Goal: Information Seeking & Learning: Find specific fact

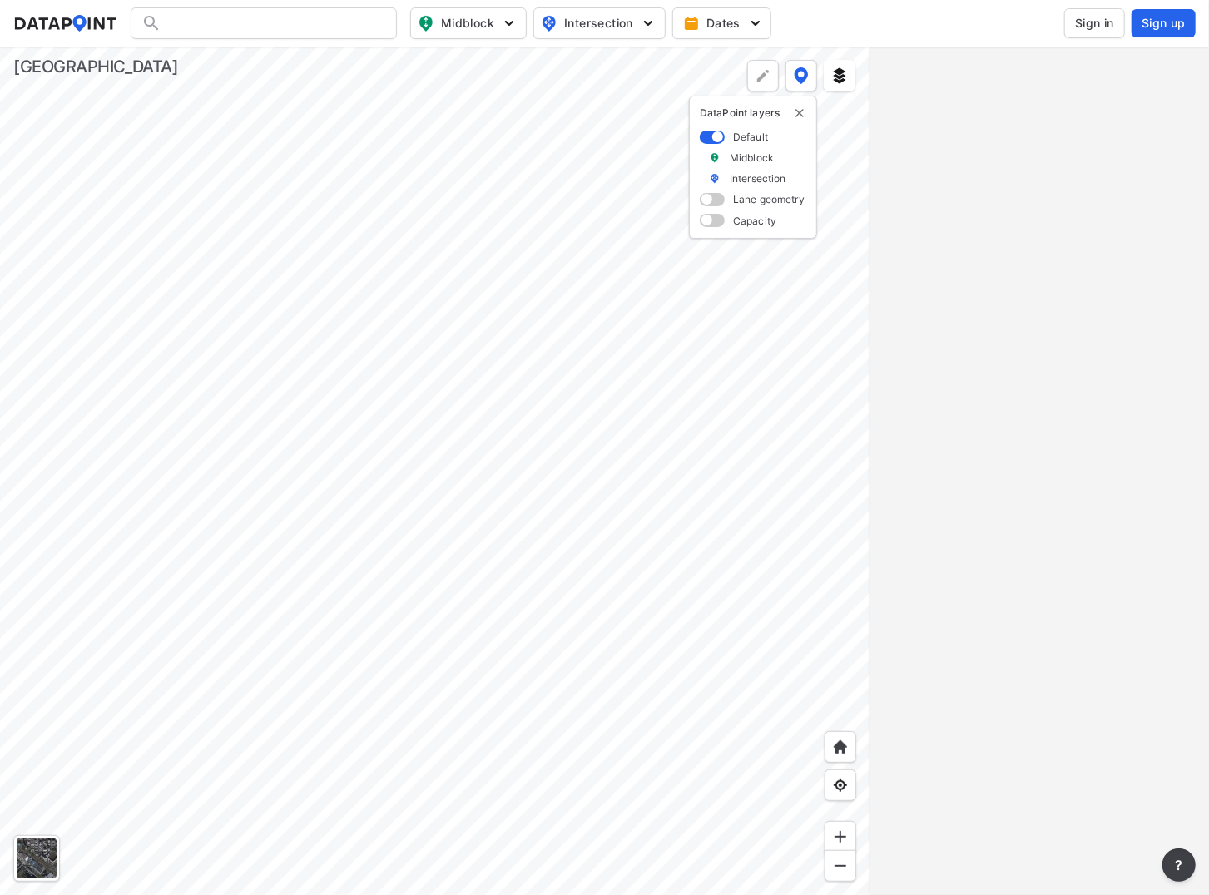
click at [1091, 25] on span "Sign in" at bounding box center [1094, 23] width 39 height 17
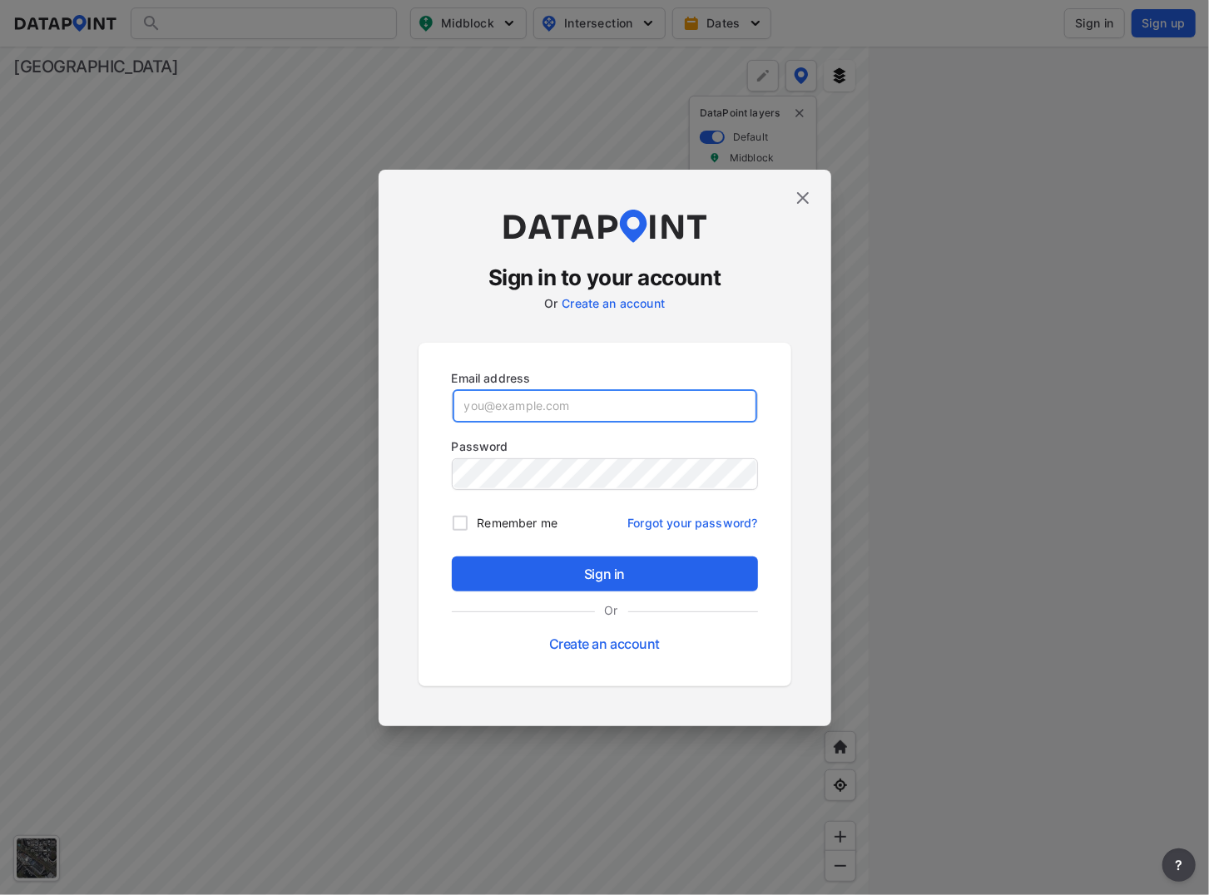
type input "[EMAIL_ADDRESS][DOMAIN_NAME]"
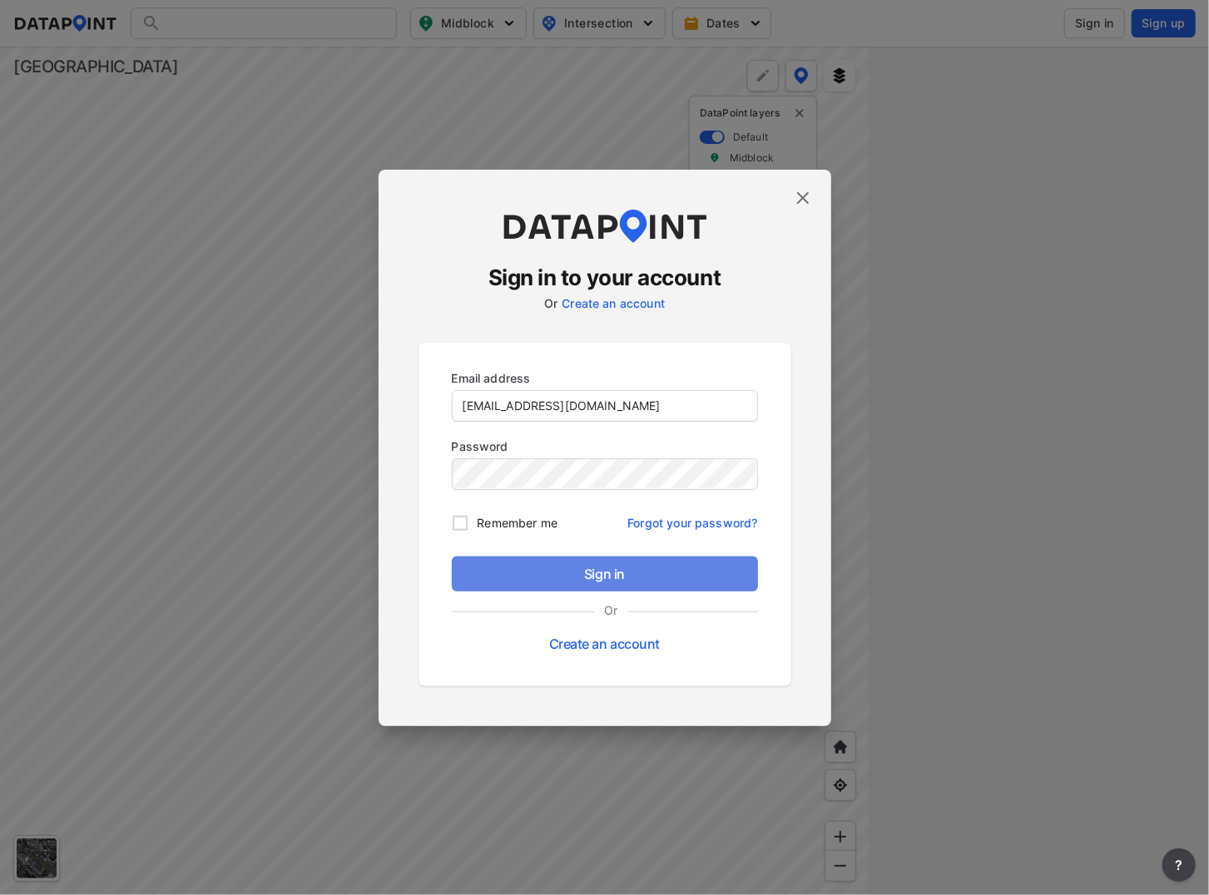
click at [603, 569] on span "Sign in" at bounding box center [605, 574] width 280 height 20
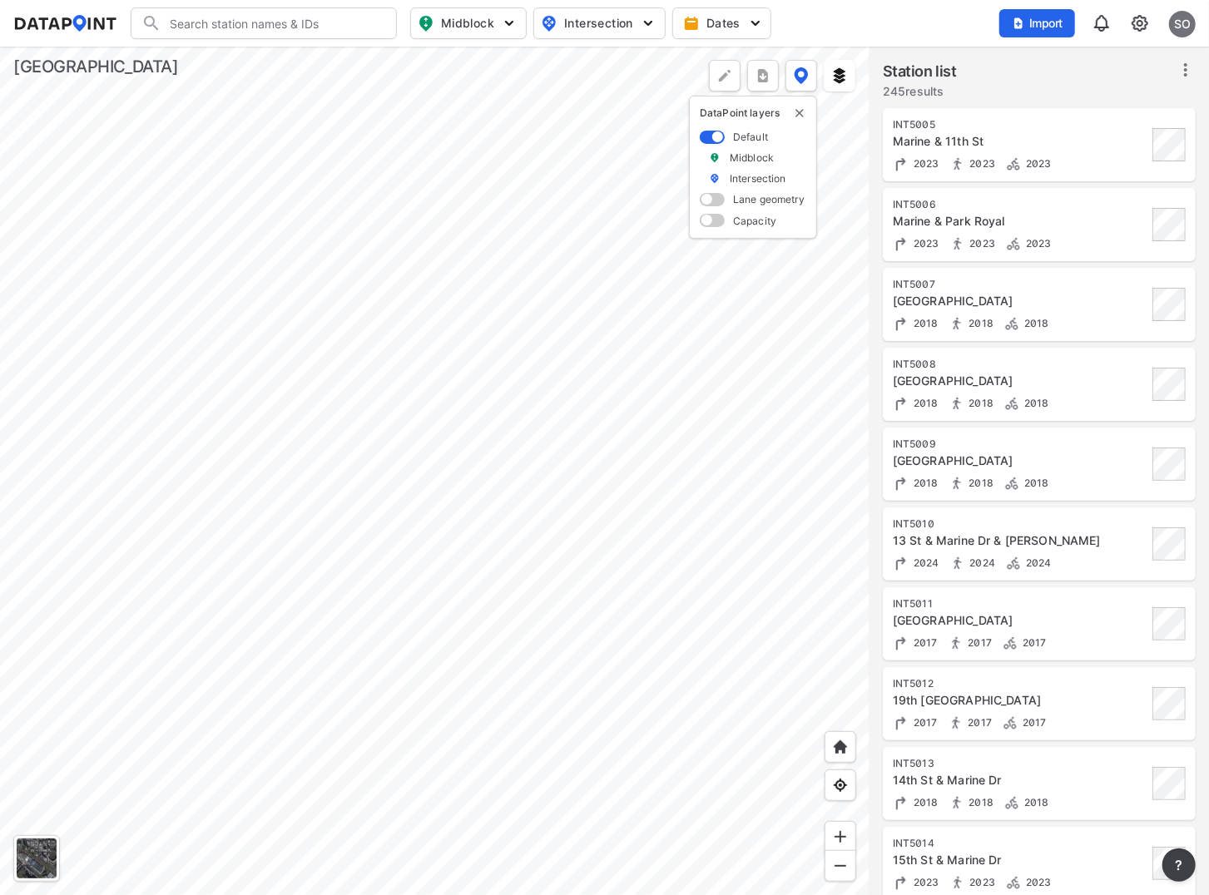
click at [377, 420] on div at bounding box center [434, 471] width 869 height 849
click at [569, 626] on div at bounding box center [434, 471] width 869 height 849
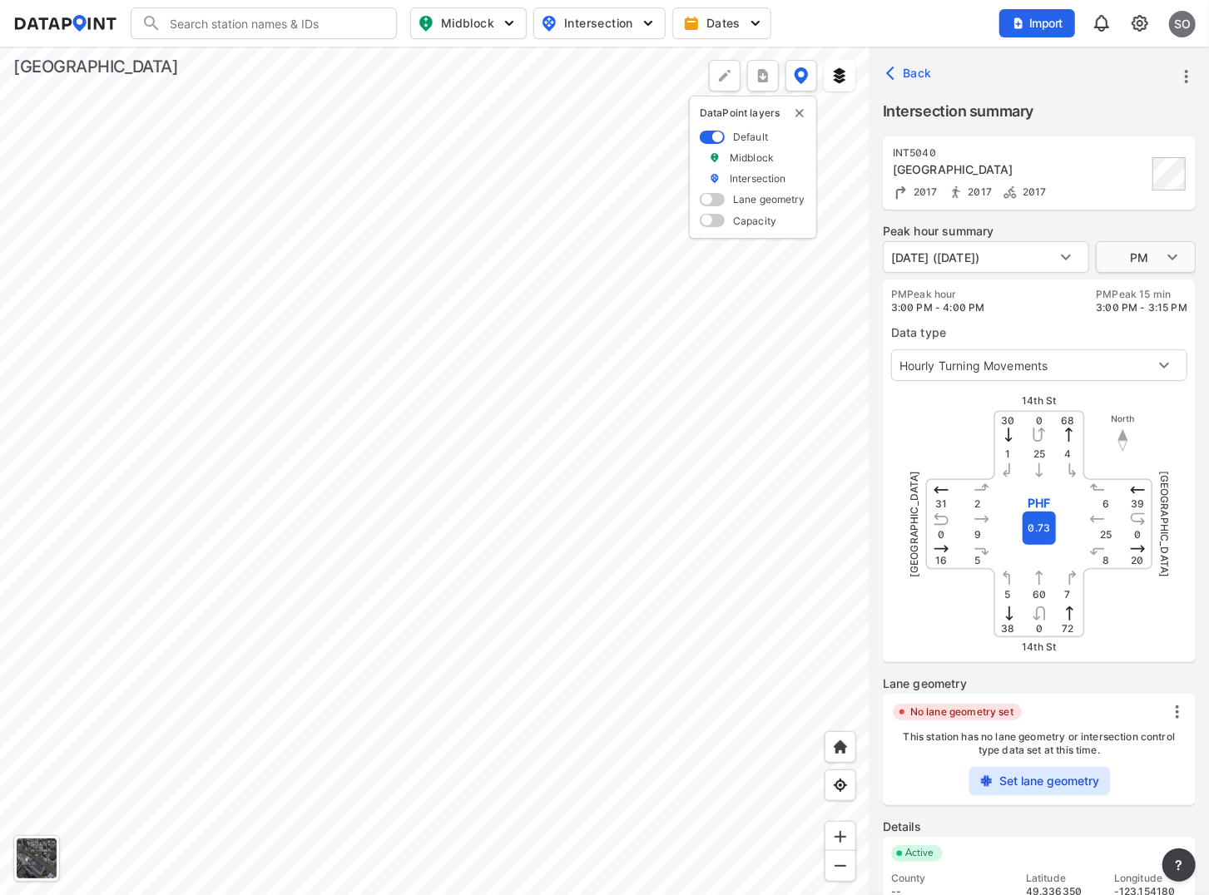
click at [1179, 258] on body "Search Please enter a search term. Midblock Intersection Dates Import SO Import…" at bounding box center [604, 447] width 1209 height 895
click at [1199, 580] on div at bounding box center [604, 447] width 1209 height 895
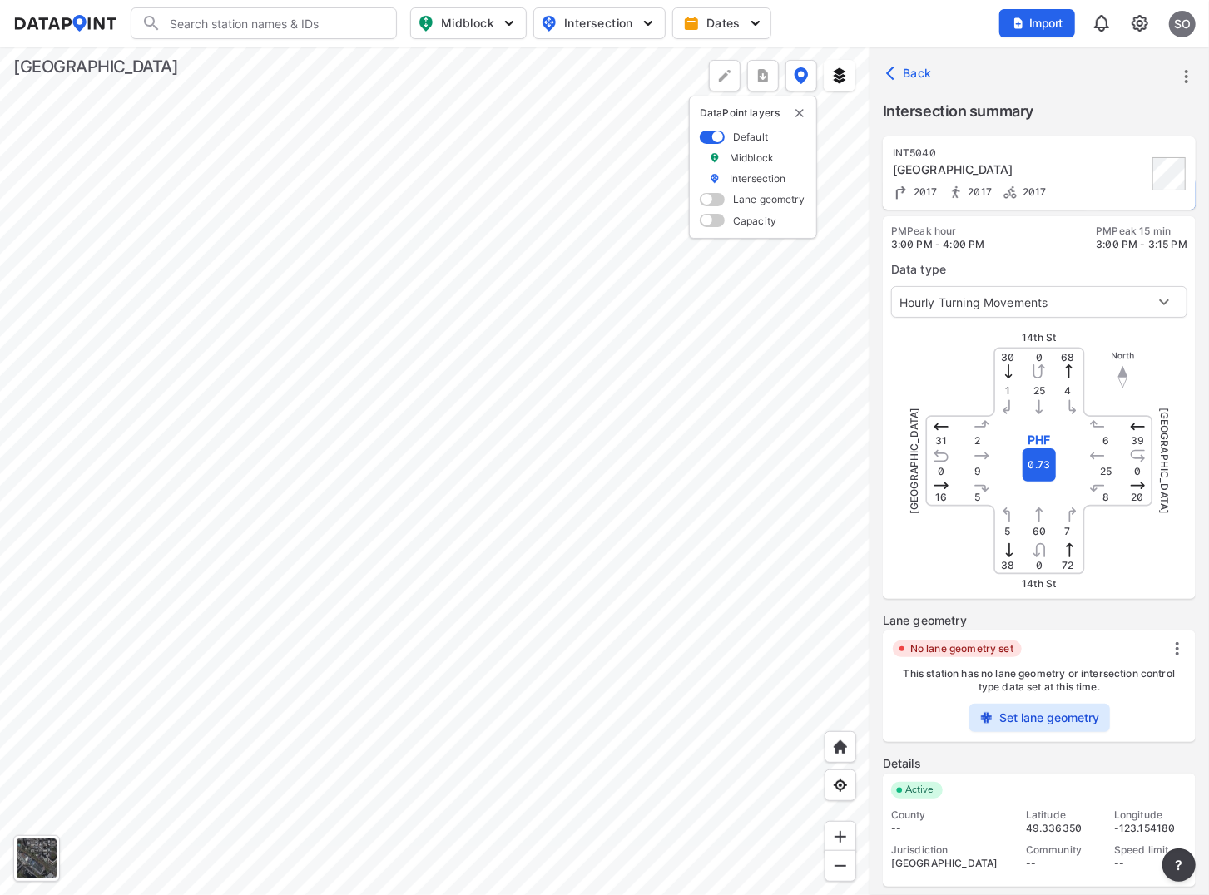
scroll to position [127, 0]
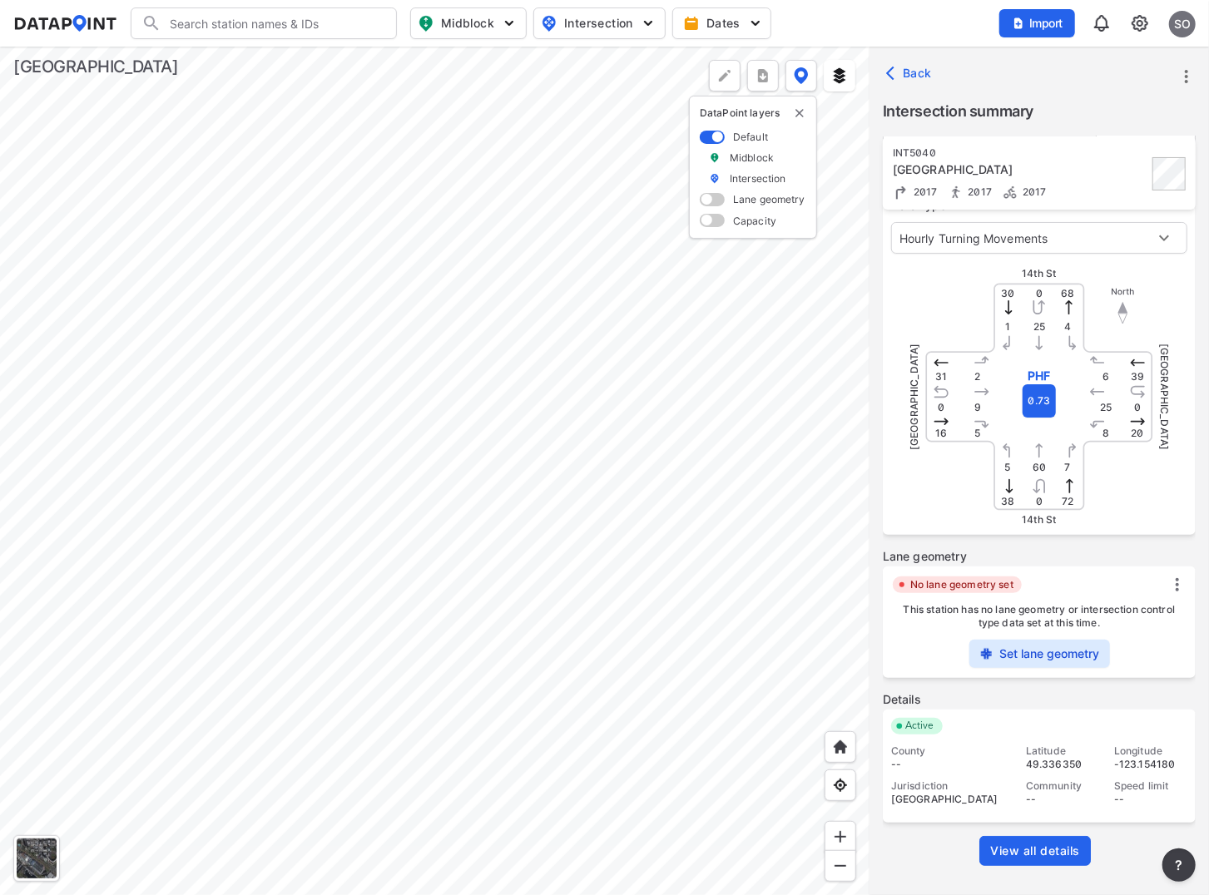
click at [1043, 854] on span "View all details" at bounding box center [1035, 851] width 90 height 17
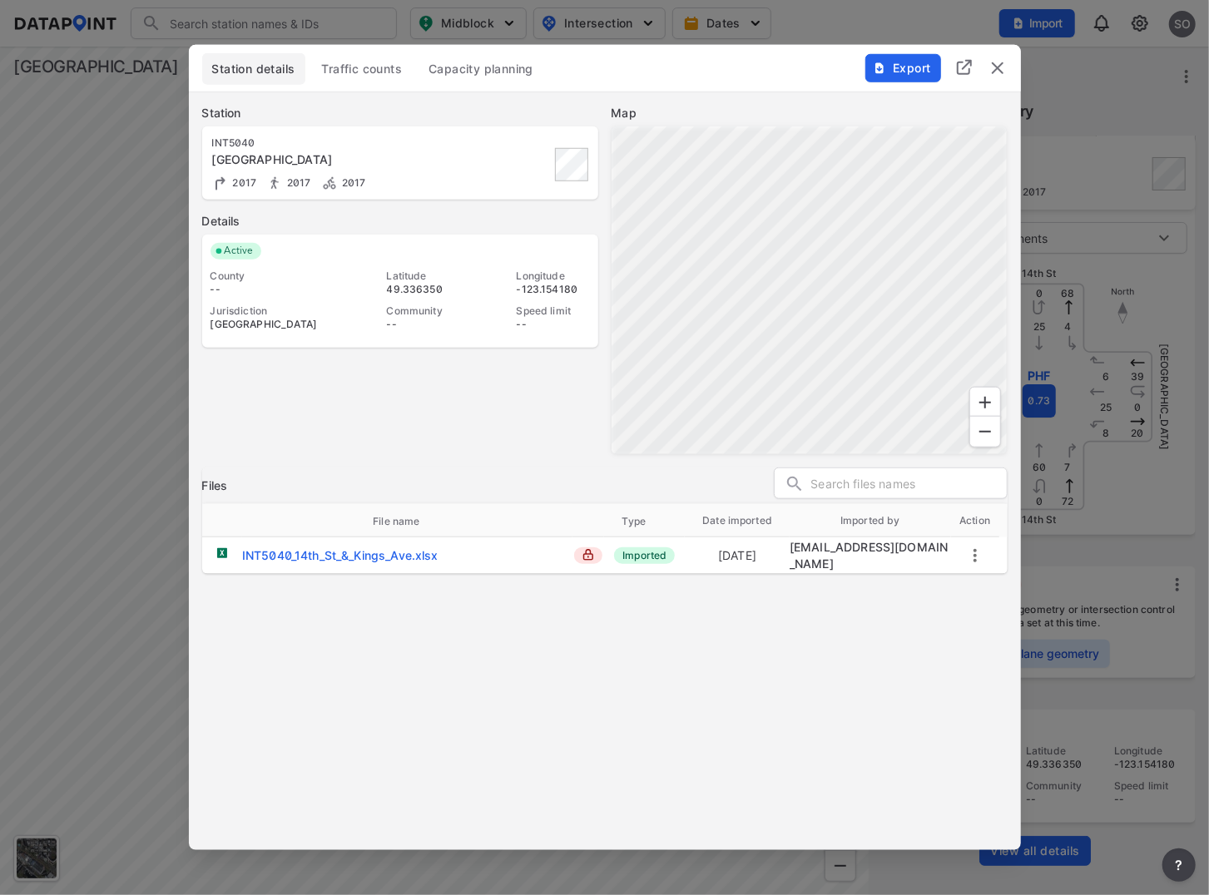
click at [394, 69] on span "Traffic counts" at bounding box center [362, 69] width 81 height 17
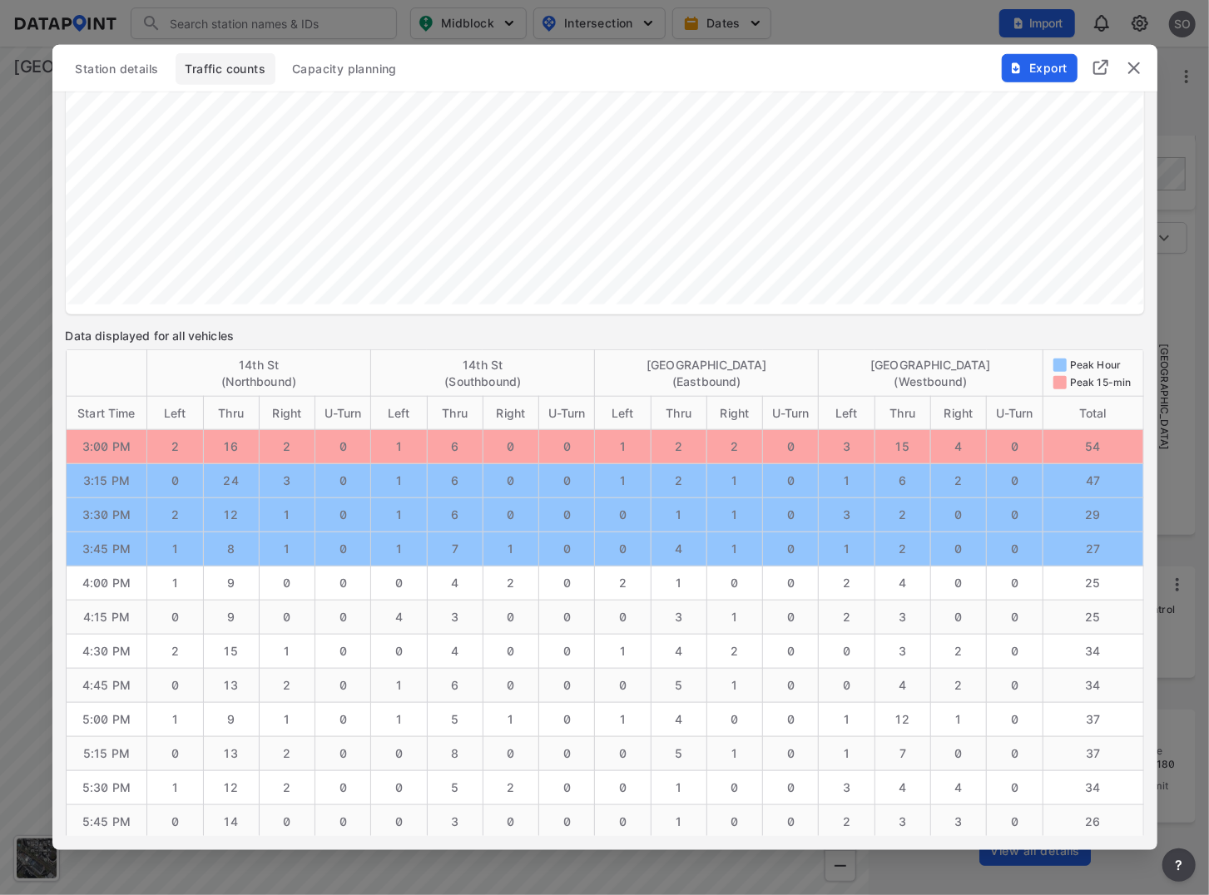
scroll to position [1591, 0]
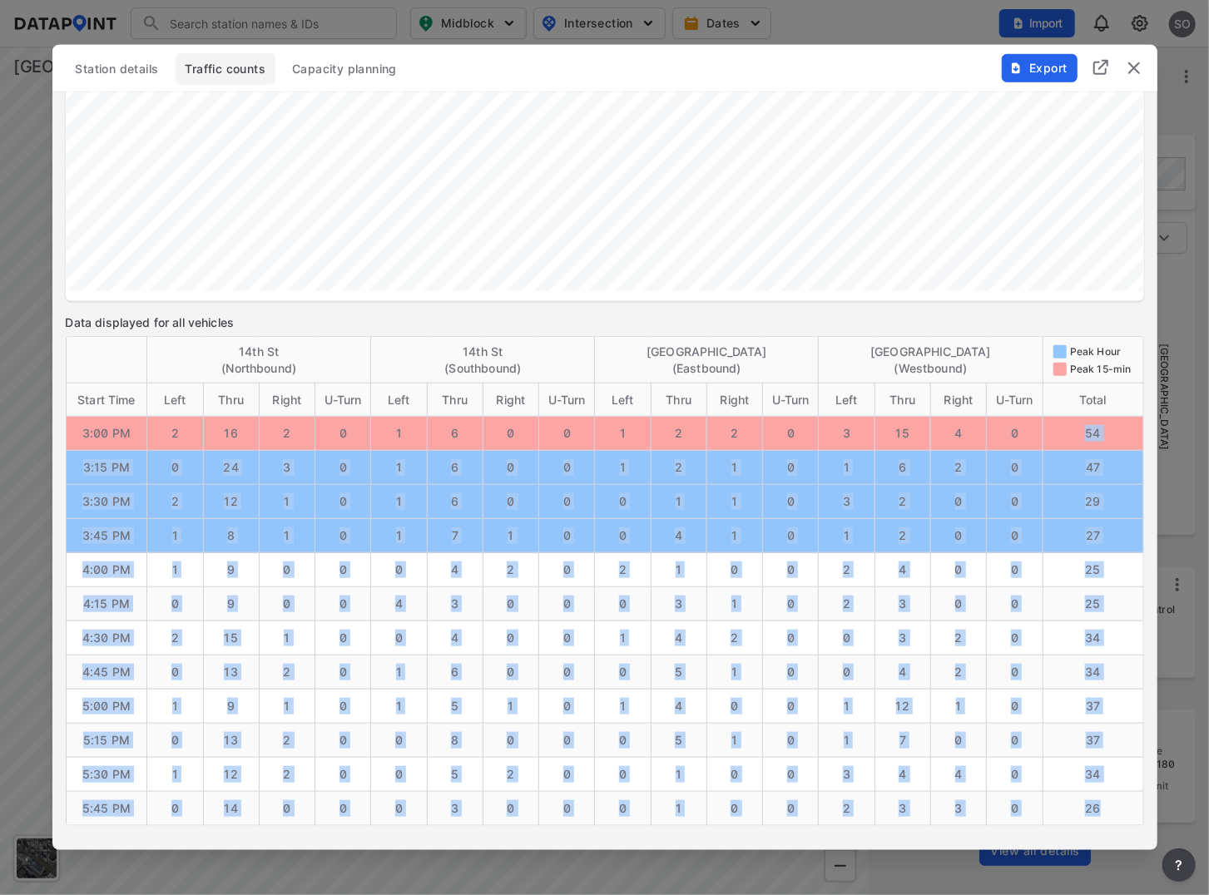
drag, startPoint x: 1110, startPoint y: 808, endPoint x: 1070, endPoint y: 434, distance: 375.7
click at [1070, 434] on tbody "3:00 PM 2 16 2 0 1 6 0 0 1 2 2 0 3 15 4 0 54 3:15 PM 0 24 3 0 1 6 0 0 1 2 1 0 1…" at bounding box center [604, 620] width 1077 height 409
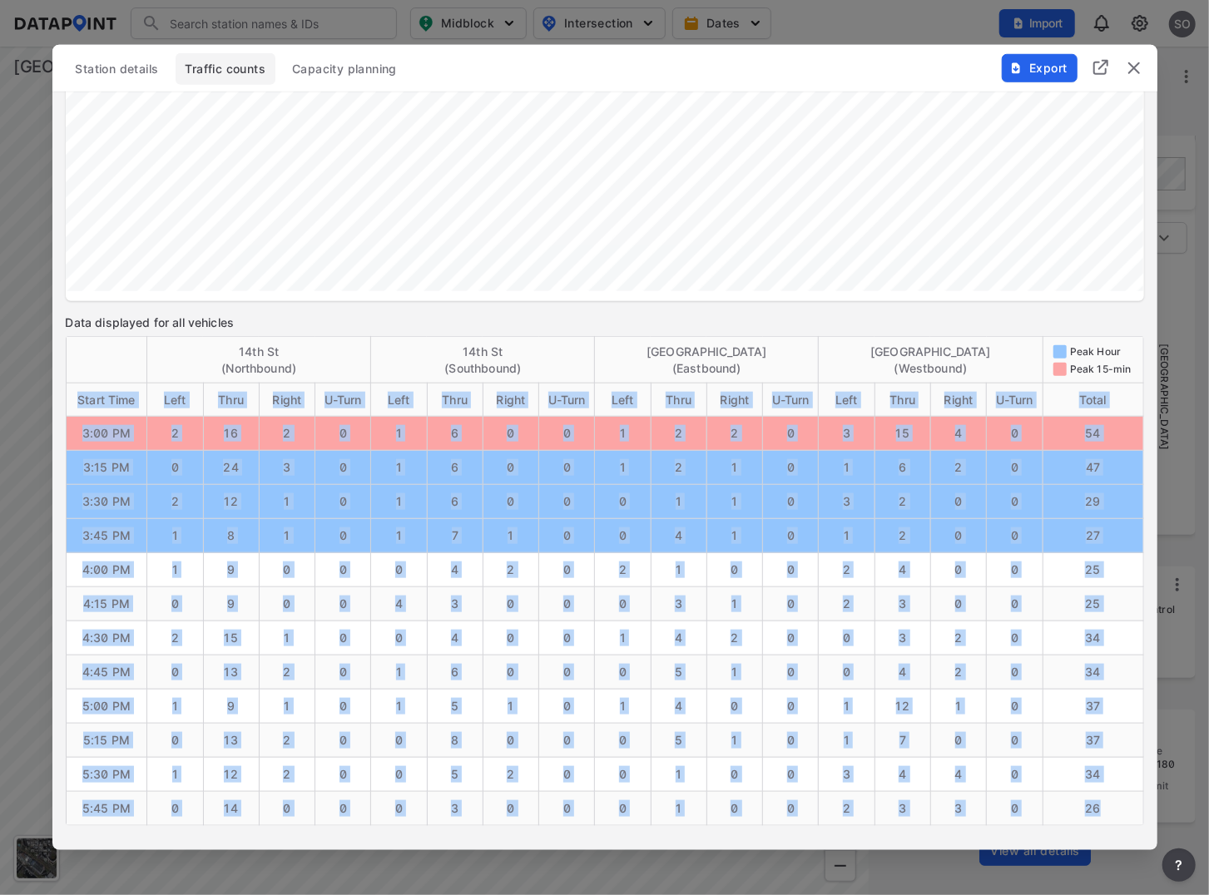
drag, startPoint x: 80, startPoint y: 397, endPoint x: 1120, endPoint y: 805, distance: 1117.2
click at [1120, 805] on table "14th St (Northbound) [GEOGRAPHIC_DATA] (Southbound) [GEOGRAPHIC_DATA] (Eastboun…" at bounding box center [605, 581] width 1078 height 490
copy table "Start Time Left Thru Right U-Turn Left Thru Right U-Turn Left Thru Right U-Turn…"
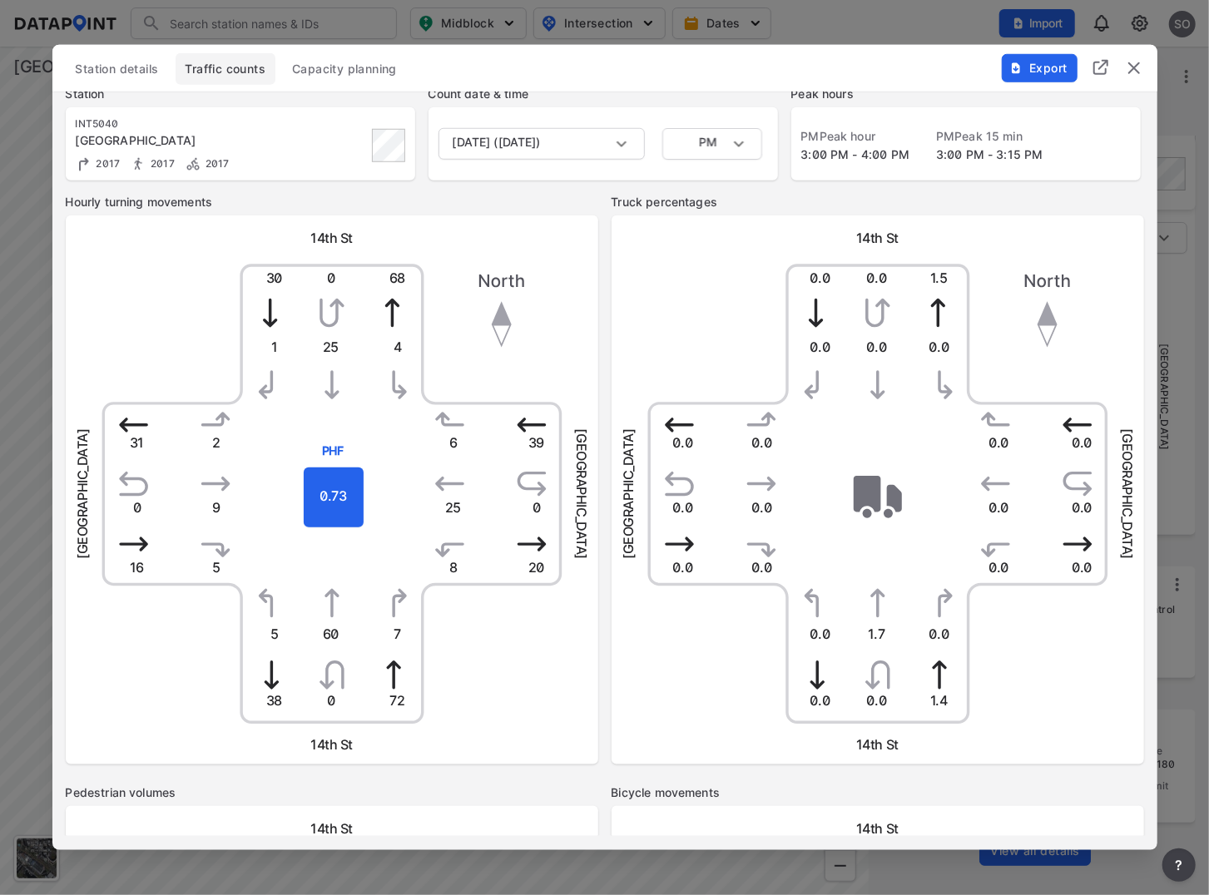
scroll to position [0, 0]
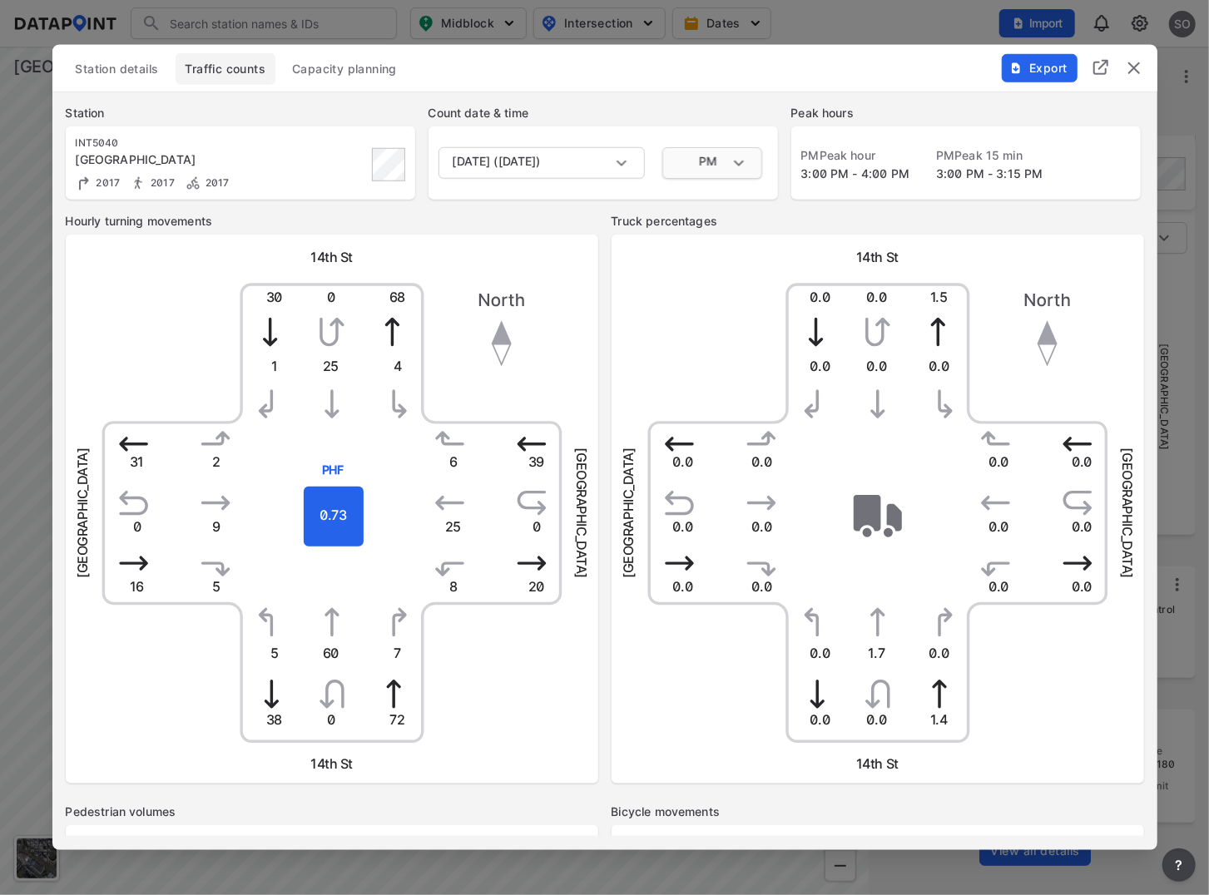
click at [745, 162] on body "Search Please enter a search term. Midblock Intersection Dates Import SO Import…" at bounding box center [604, 447] width 1209 height 895
click at [705, 130] on li "MID" at bounding box center [712, 132] width 100 height 32
type input "MID"
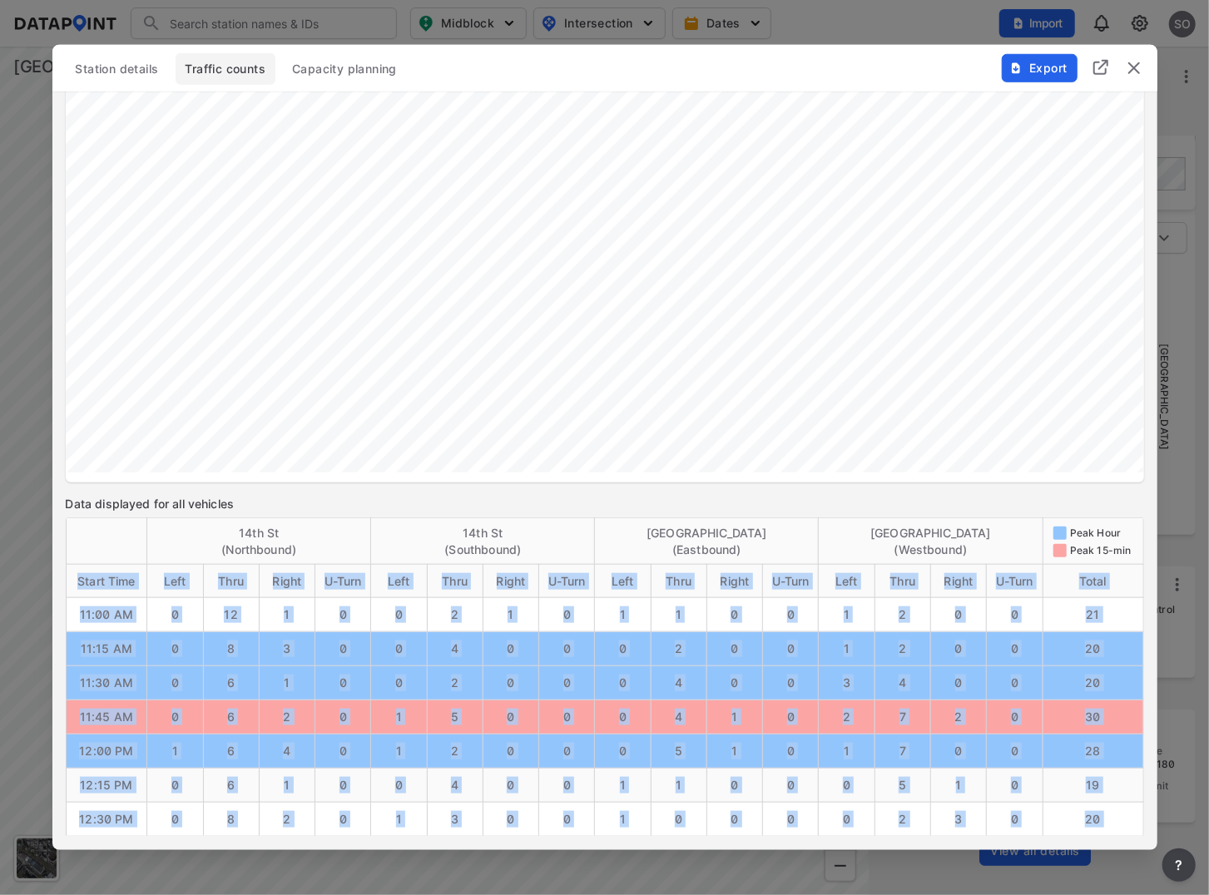
scroll to position [1453, 0]
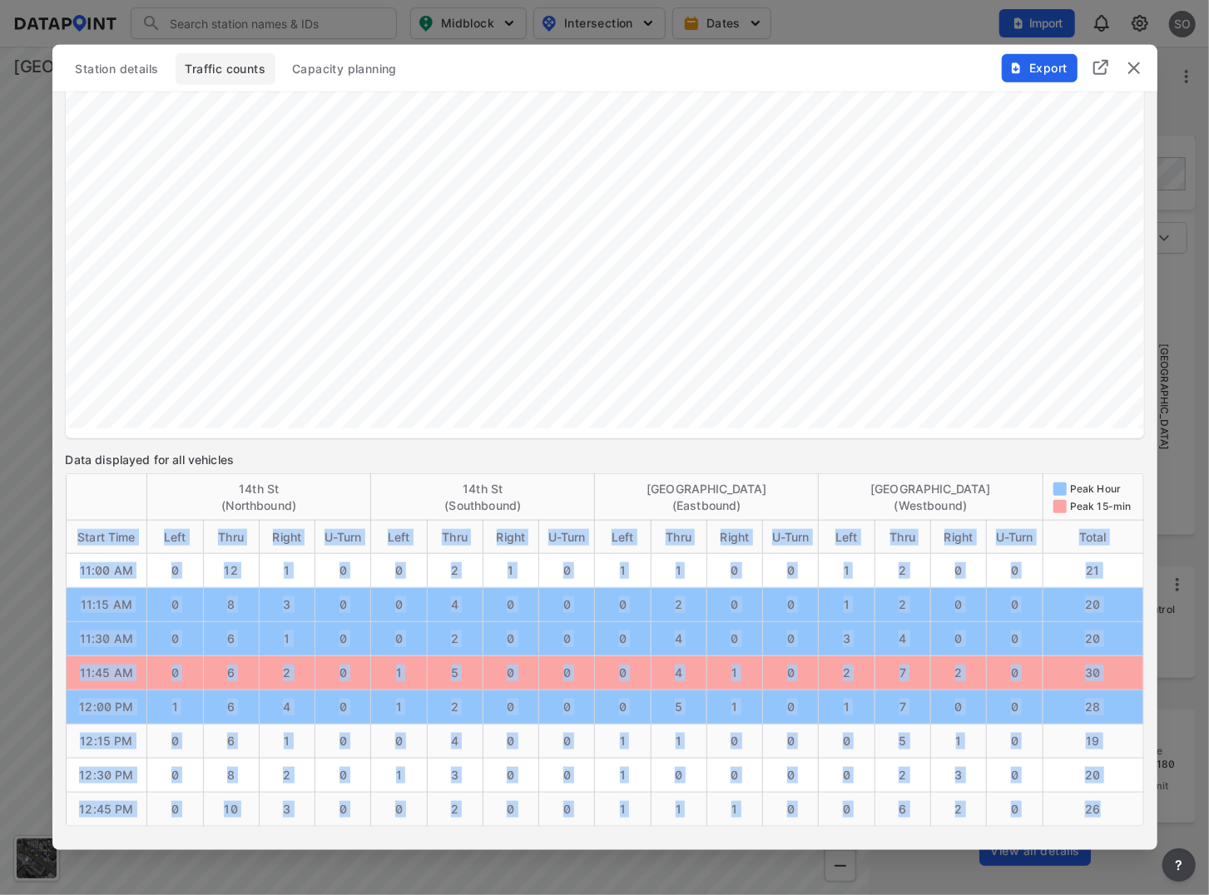
copy table "Start Time Left Thru Right U-Turn Left Thru Right U-Turn Left Thru Right U-Turn…"
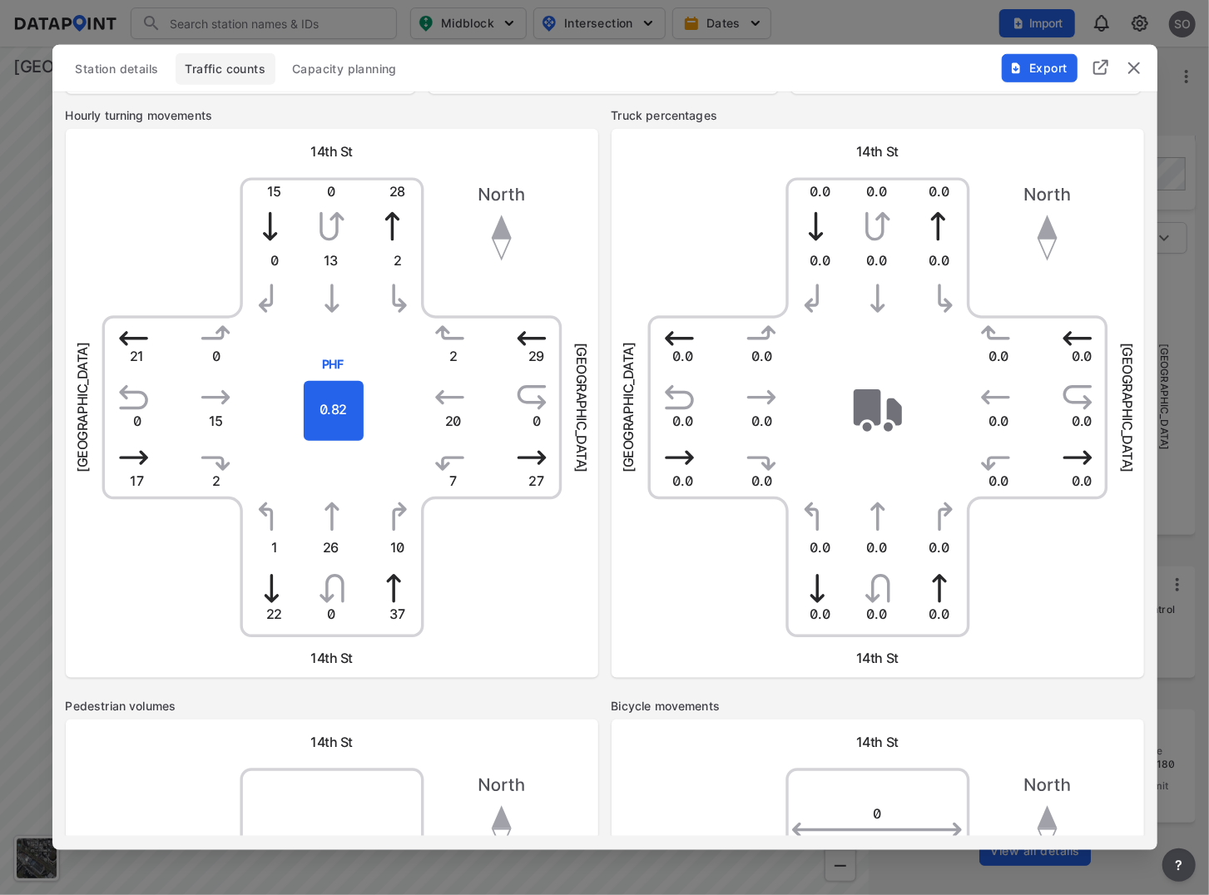
scroll to position [0, 0]
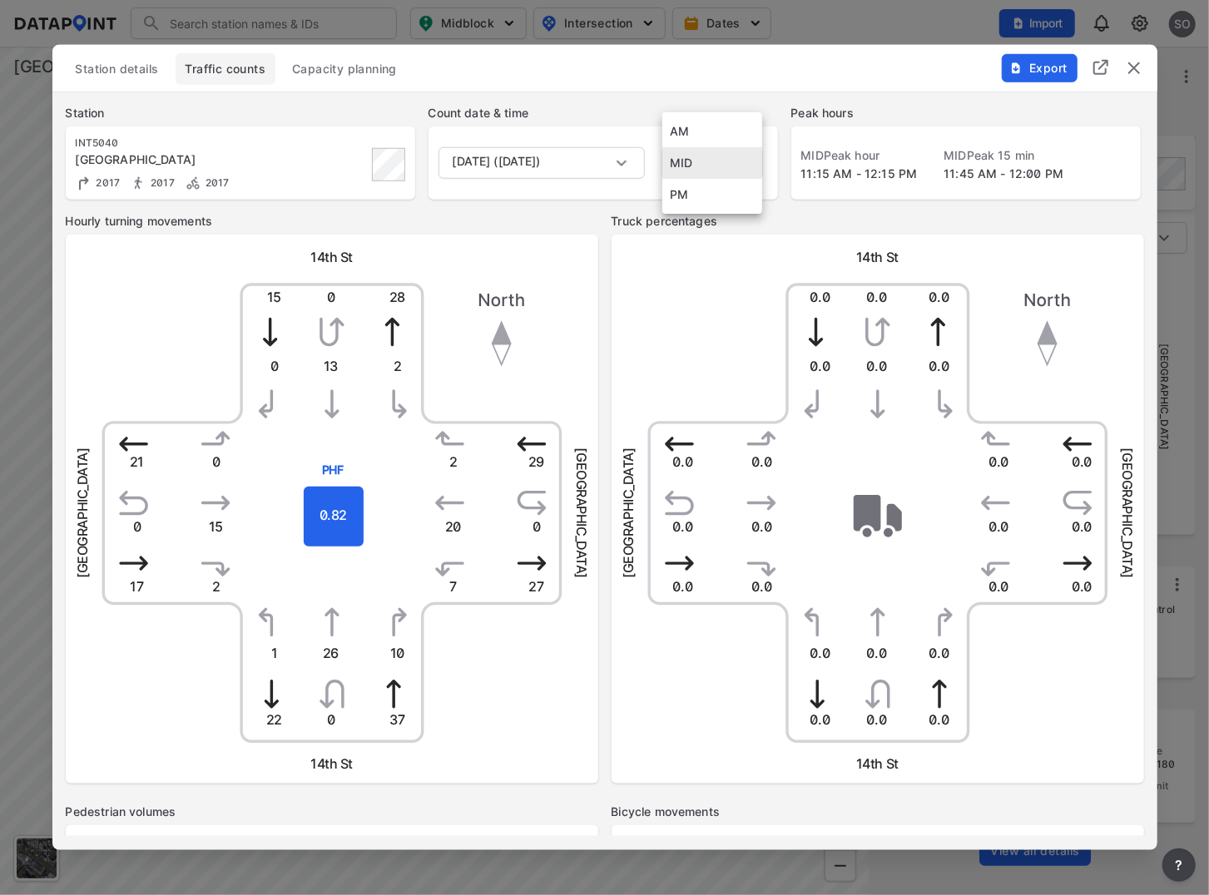
click at [699, 166] on body "Search Please enter a search term. Midblock Intersection Dates Import SO Import…" at bounding box center [604, 447] width 1209 height 895
click at [686, 131] on li "AM" at bounding box center [712, 132] width 100 height 32
type input "AM"
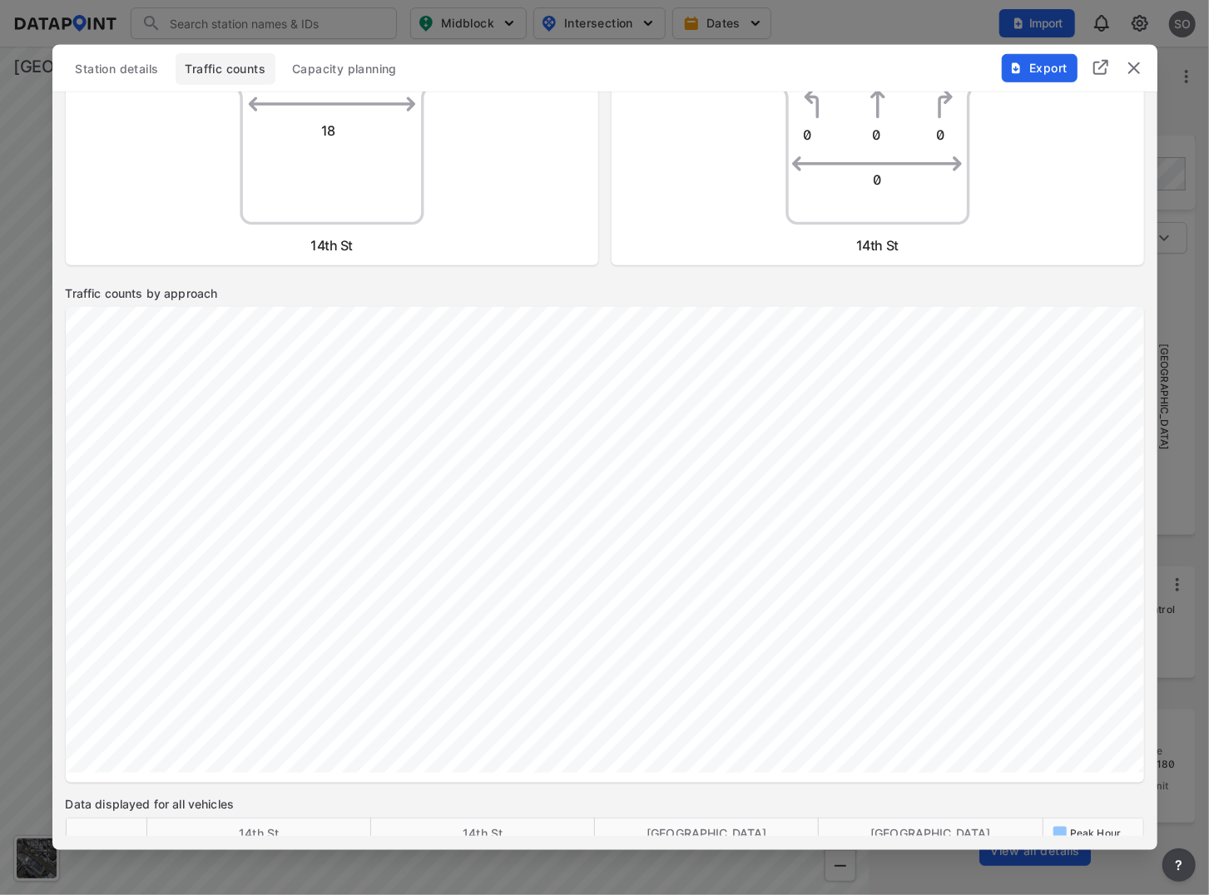
scroll to position [1453, 0]
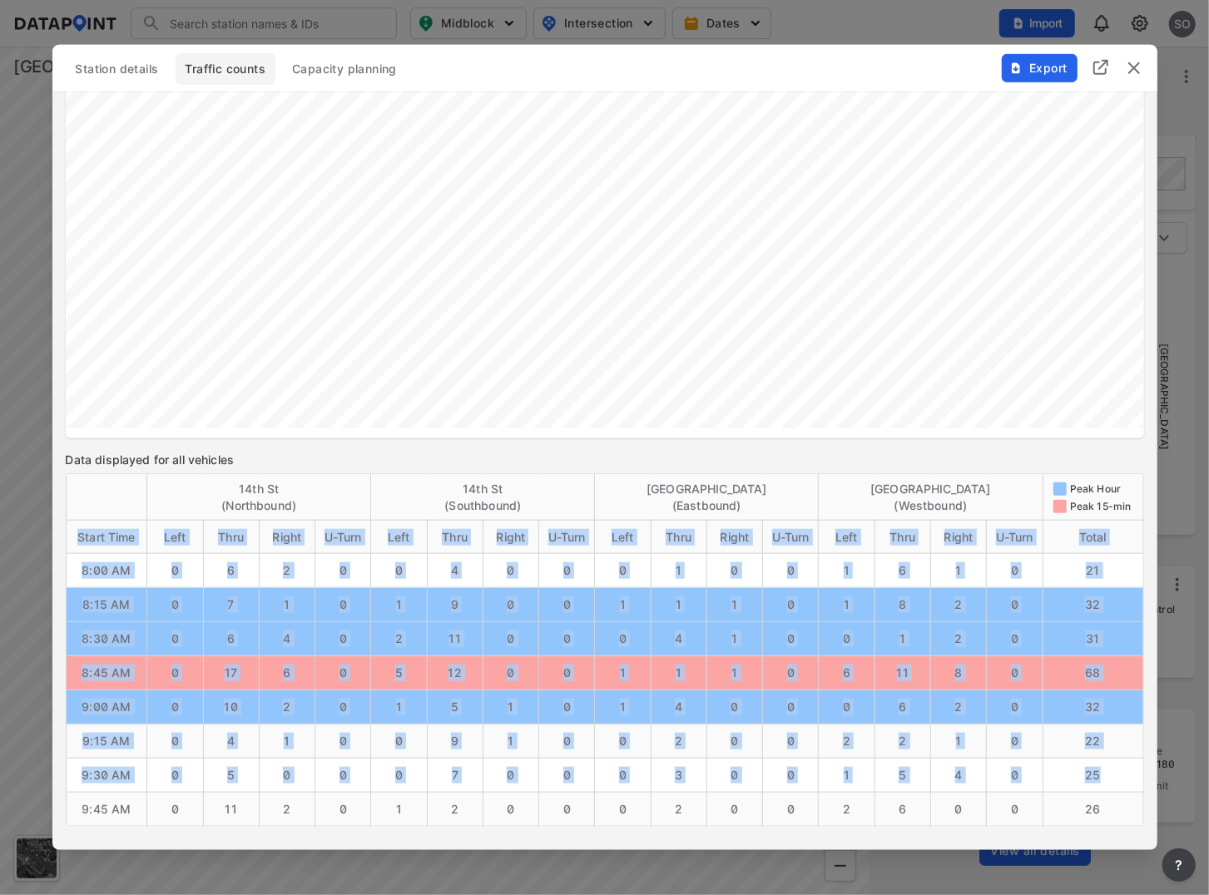
copy table "Start Time Left Thru Right U-Turn Left Thru Right U-Turn Left Thru Right U-Turn…"
click at [1131, 68] on img "delete" at bounding box center [1134, 68] width 20 height 20
